Goal: Information Seeking & Learning: Check status

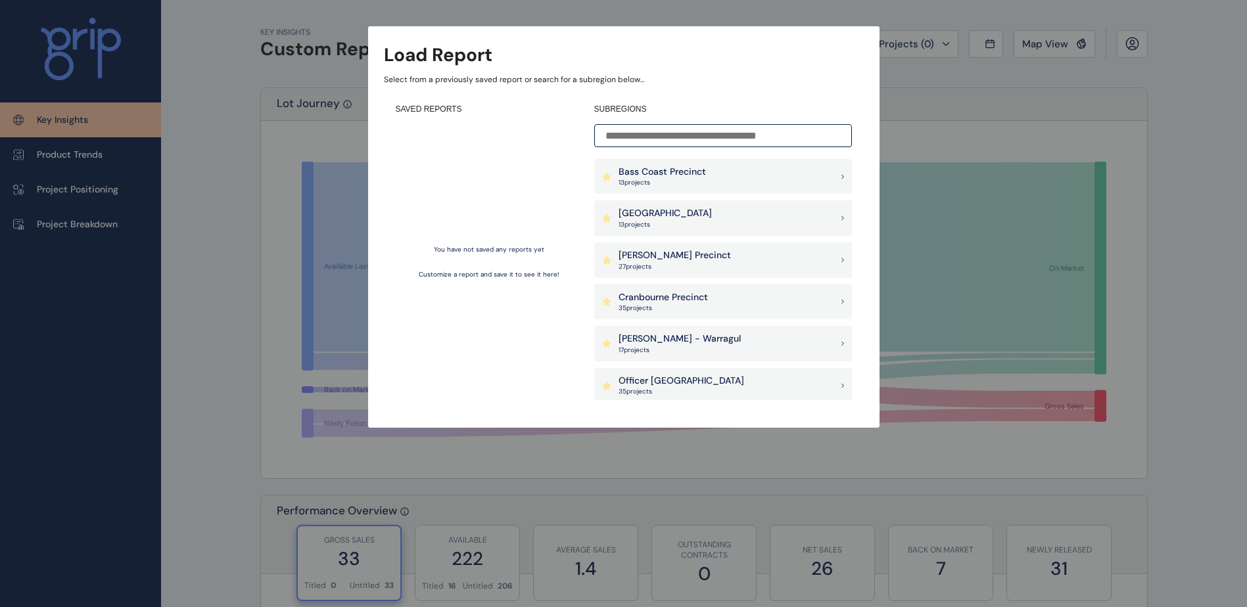
click at [1040, 41] on div "Load Report Select from a previously saved report or search for a subregion bel…" at bounding box center [623, 201] width 1247 height 402
click at [1040, 43] on div "Load Report Select from a previously saved report or search for a subregion bel…" at bounding box center [623, 201] width 1247 height 402
click at [645, 215] on p "Berwick South Precinct" at bounding box center [664, 213] width 93 height 13
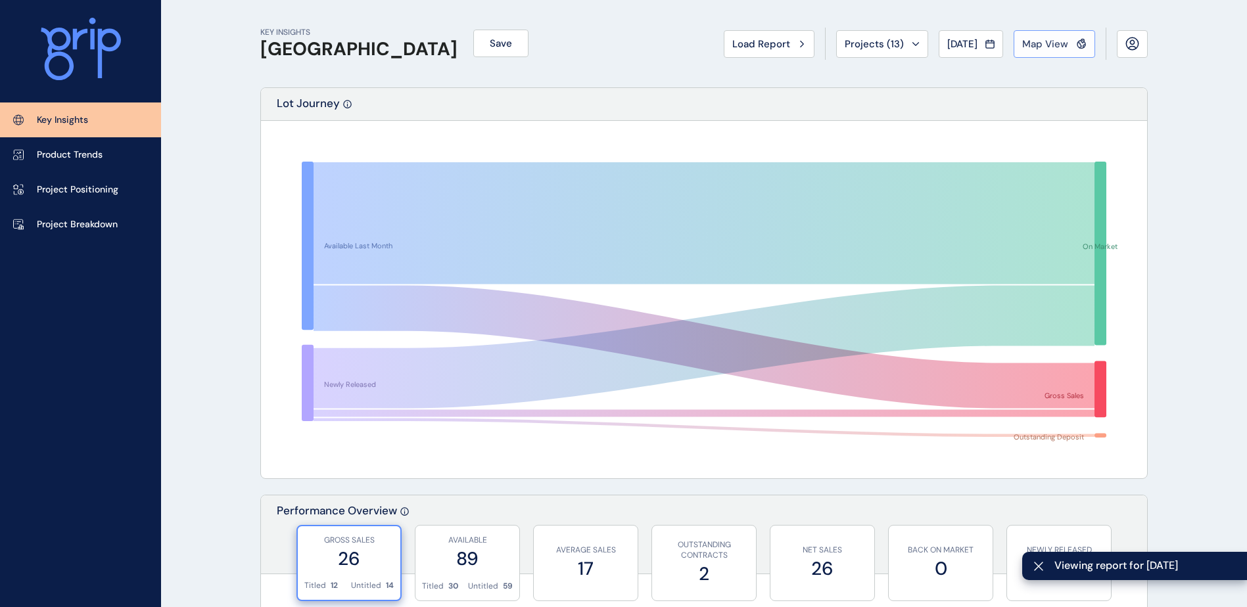
click at [1055, 41] on span "Map View" at bounding box center [1045, 43] width 46 height 13
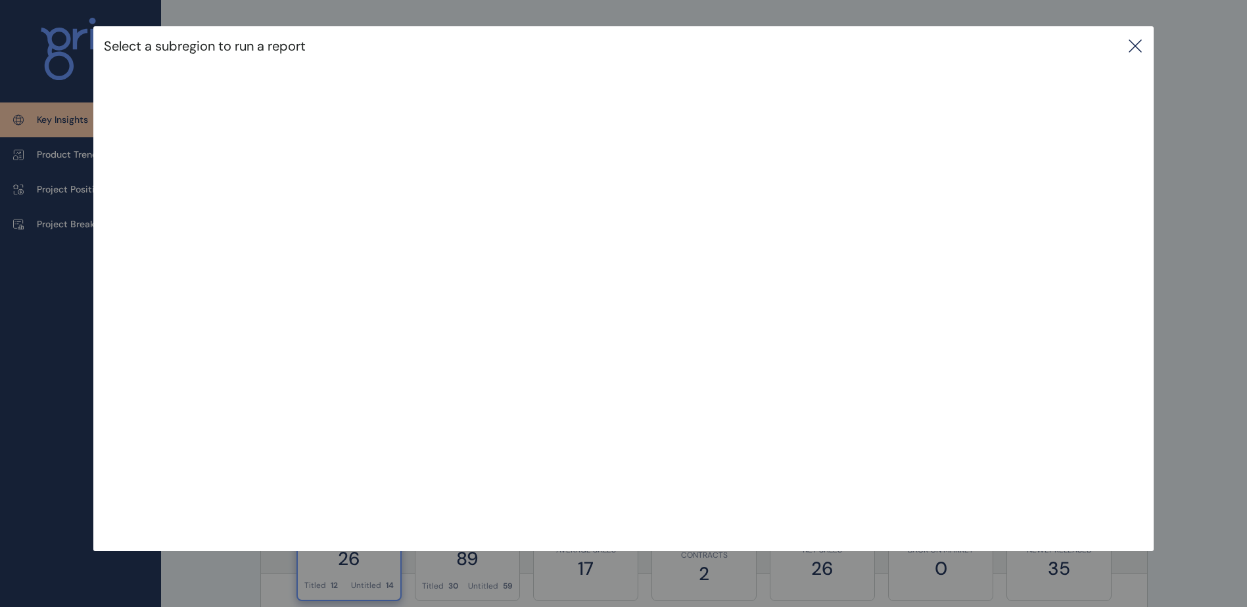
click at [1134, 46] on icon at bounding box center [1135, 46] width 16 height 16
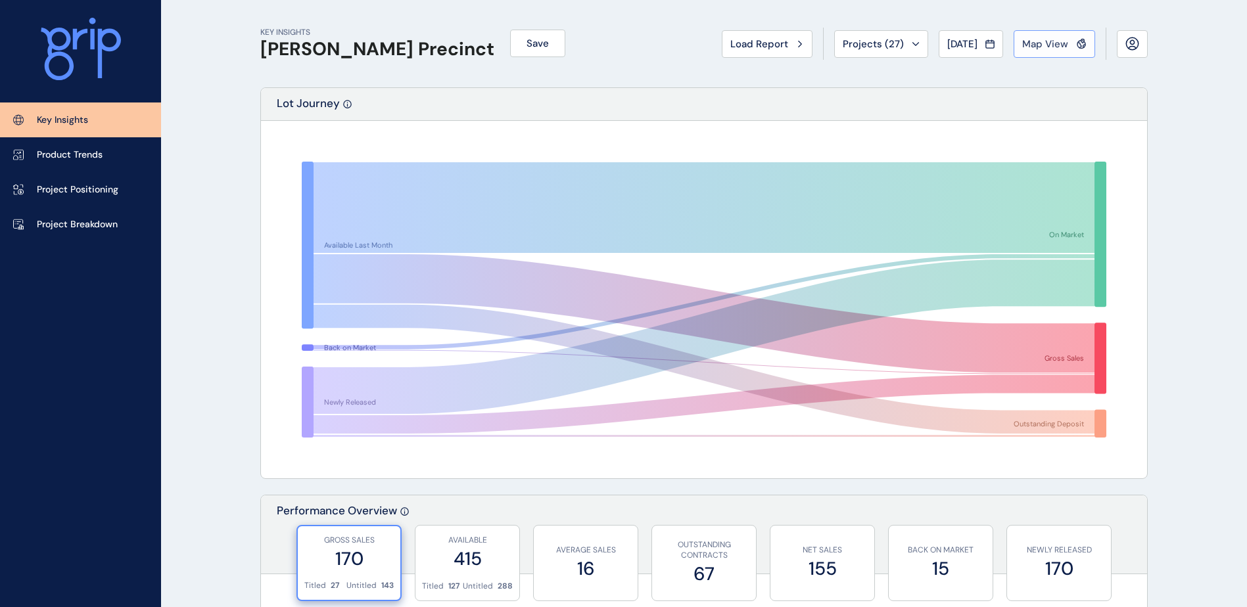
click at [1056, 43] on span "Map View" at bounding box center [1045, 43] width 46 height 13
